Goal: Task Accomplishment & Management: Use online tool/utility

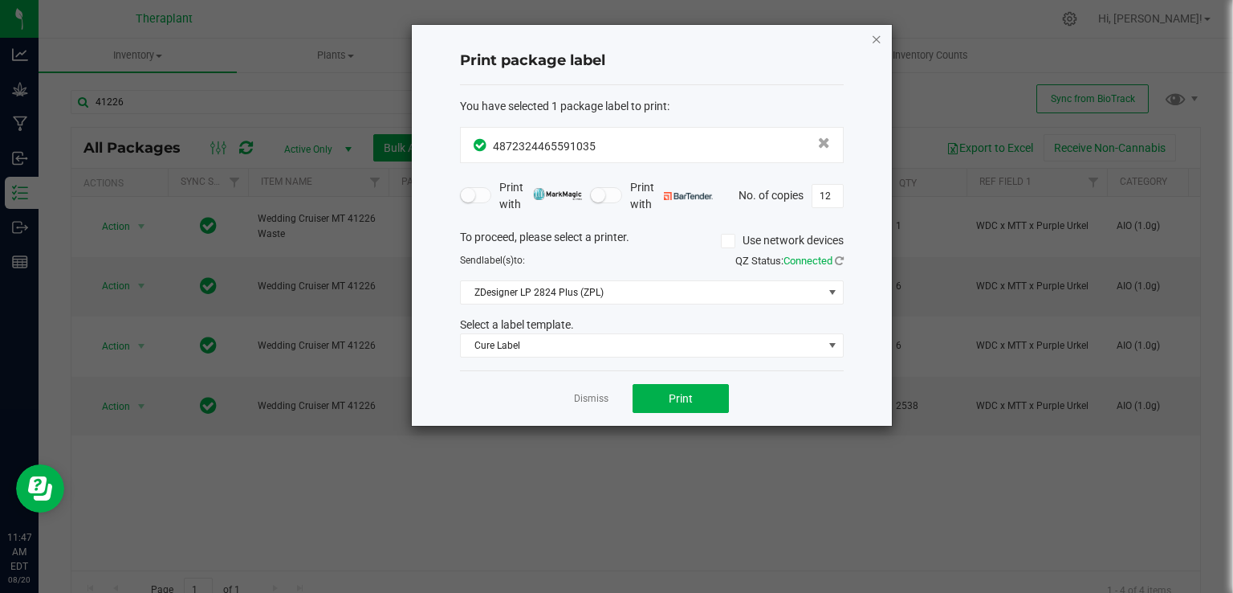
click at [881, 40] on icon "button" at bounding box center [876, 38] width 11 height 19
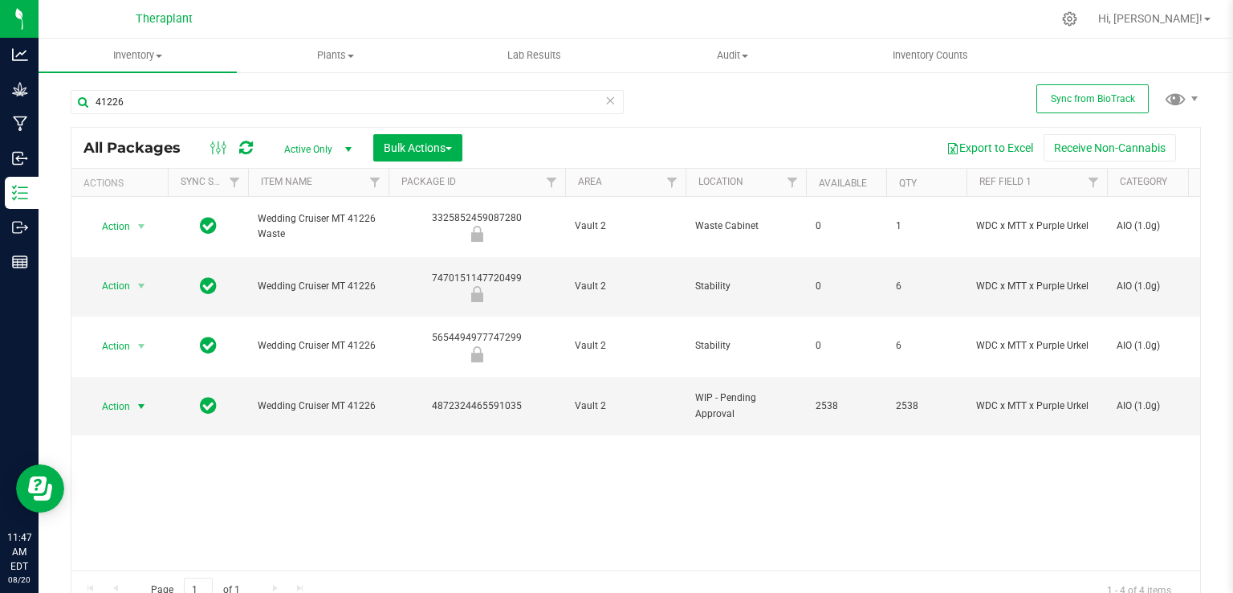
click at [605, 106] on icon at bounding box center [610, 99] width 11 height 19
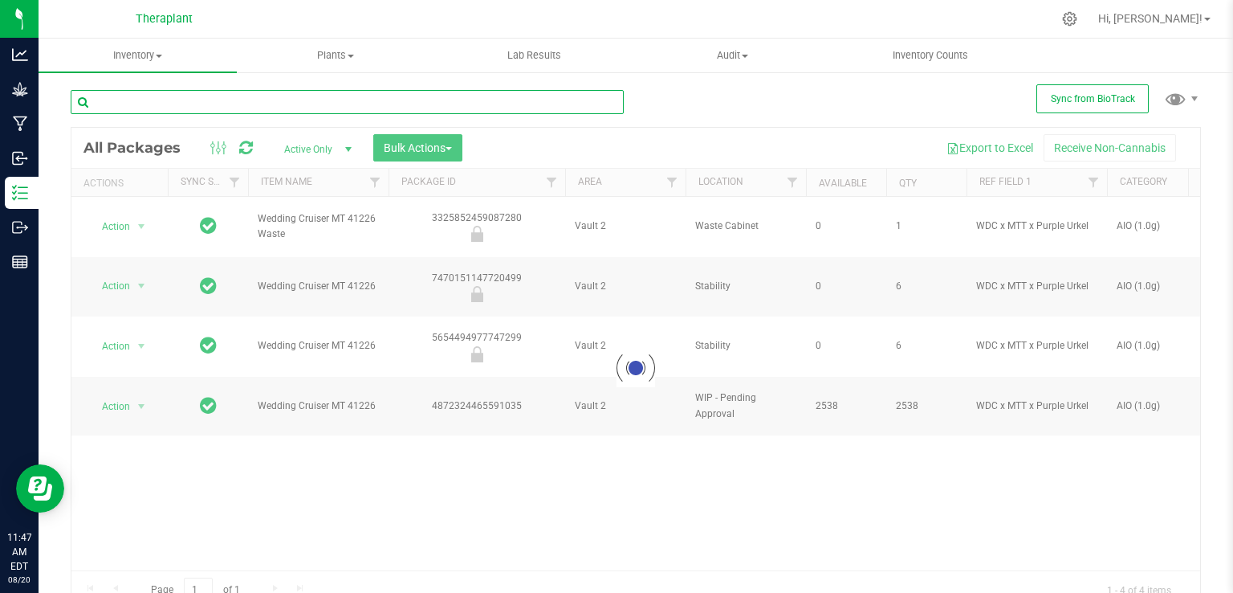
click at [522, 104] on input "text" at bounding box center [347, 102] width 553 height 24
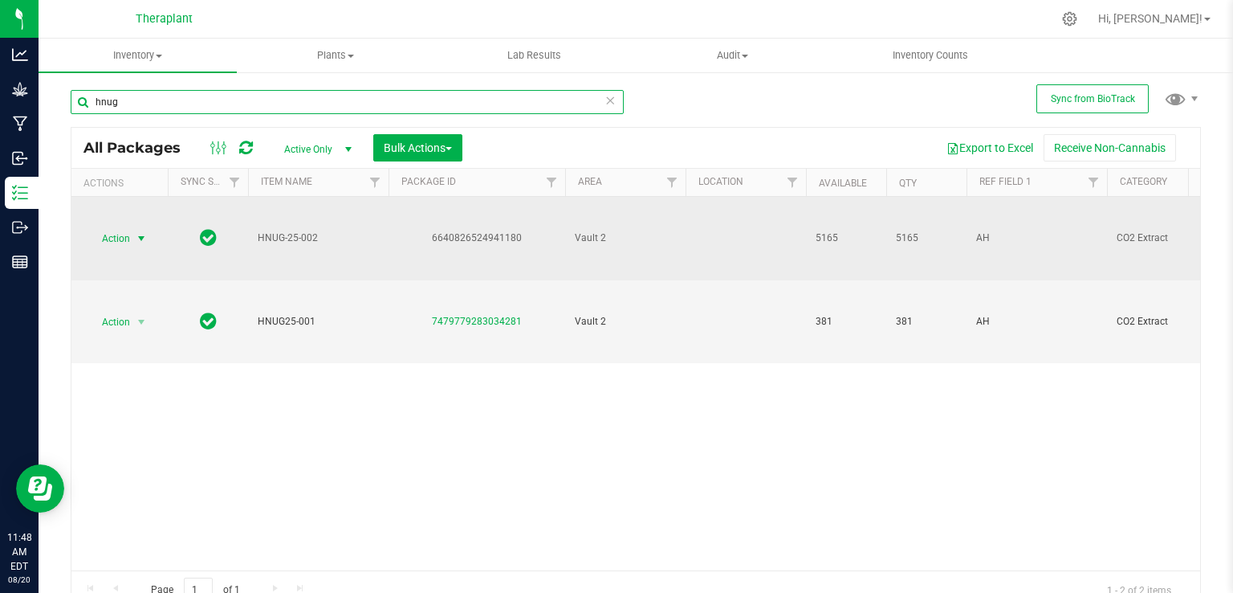
type input "hnug"
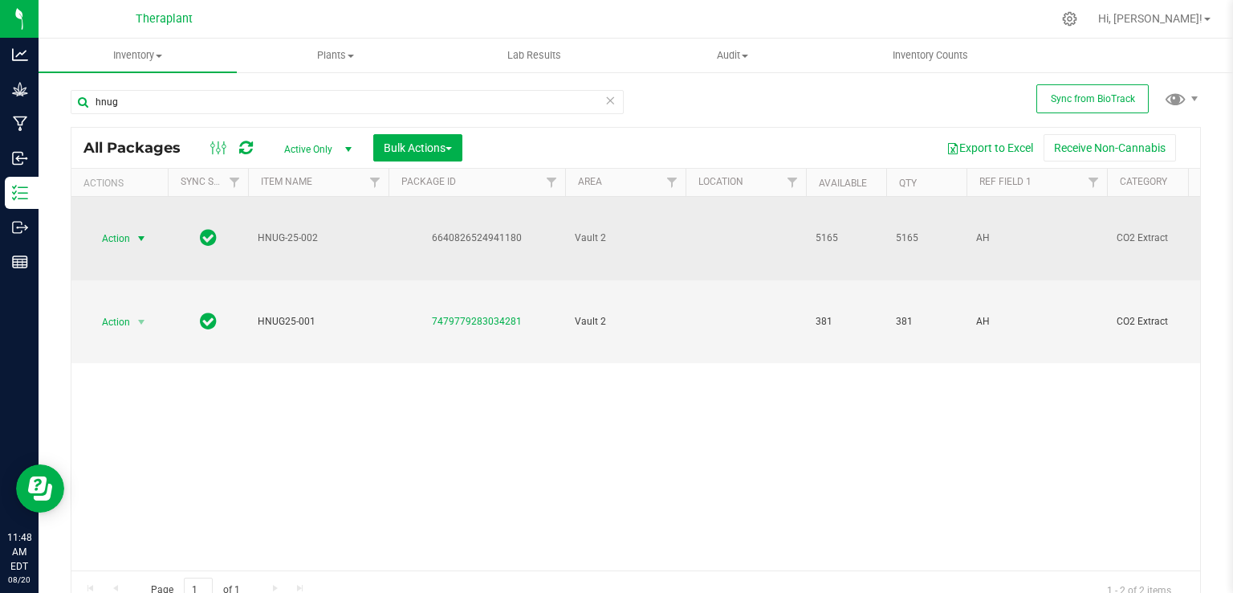
click at [125, 234] on span "Action" at bounding box center [109, 238] width 43 height 22
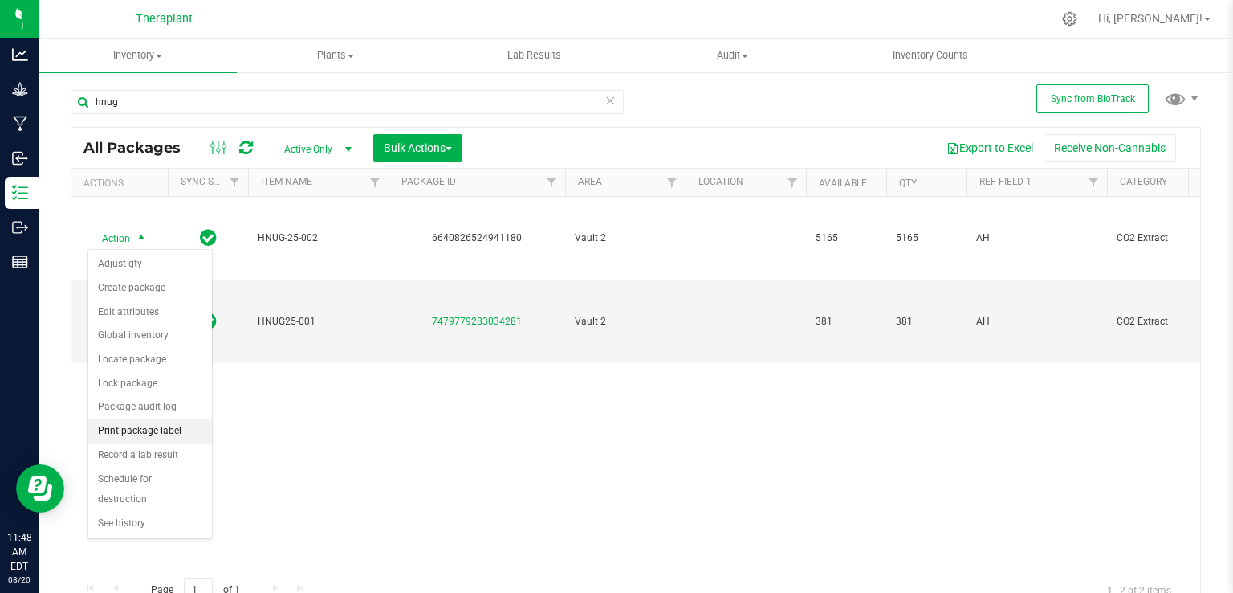
click at [143, 430] on li "Print package label" at bounding box center [150, 431] width 124 height 24
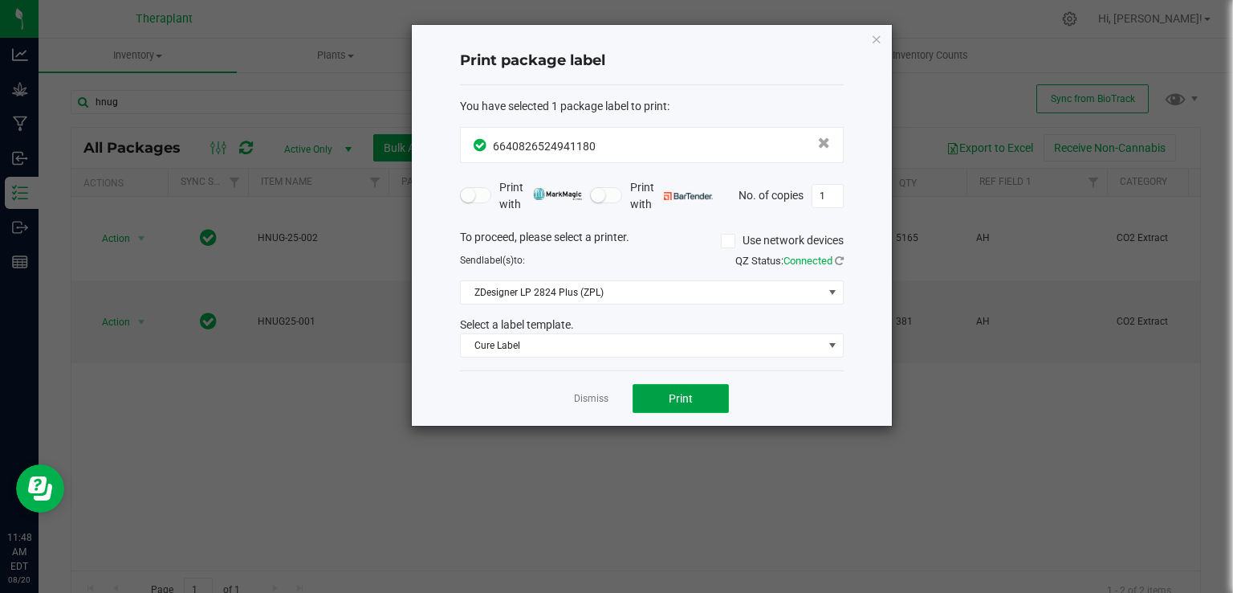
click at [692, 392] on span "Print" at bounding box center [681, 398] width 24 height 13
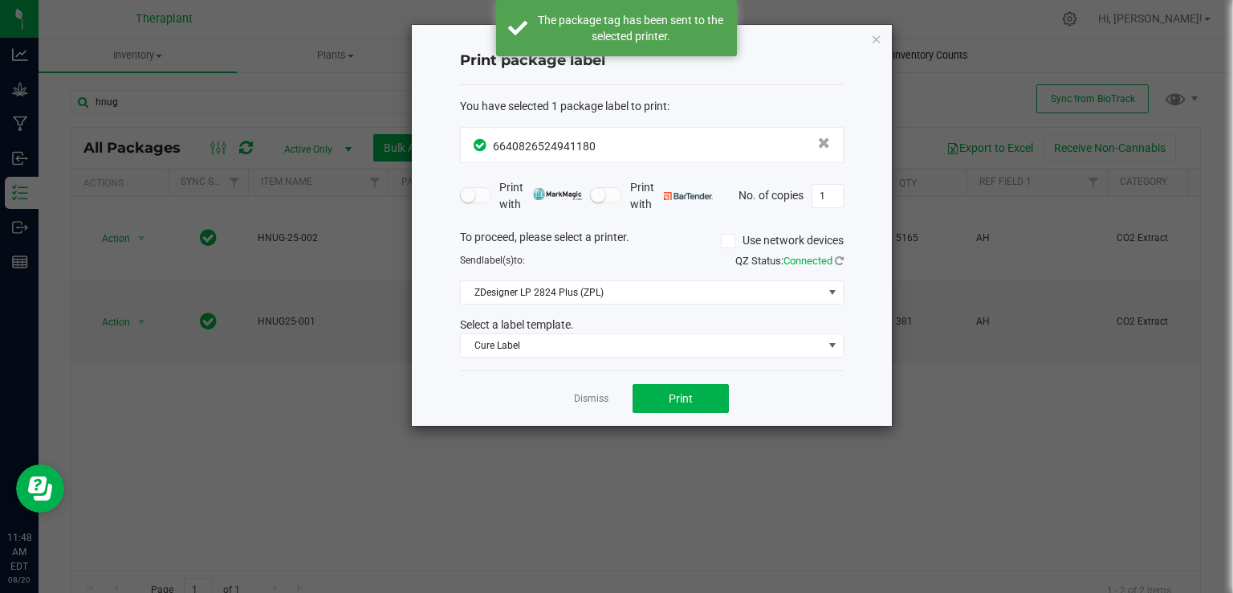
click at [882, 39] on icon "button" at bounding box center [876, 38] width 11 height 19
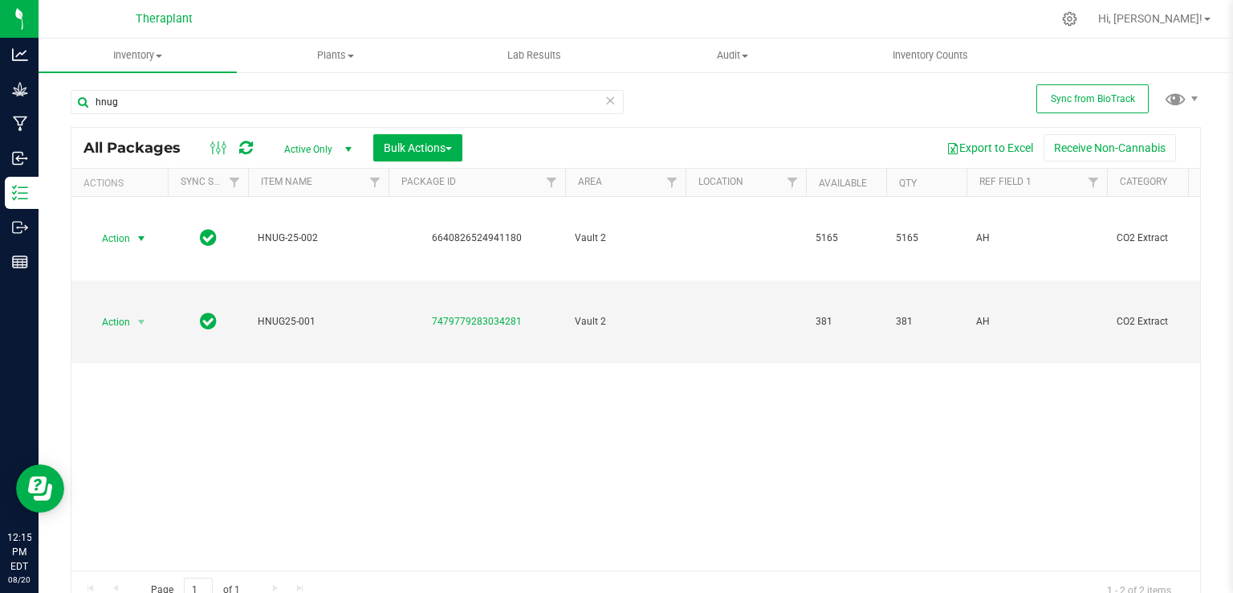
click at [605, 101] on icon at bounding box center [610, 99] width 11 height 19
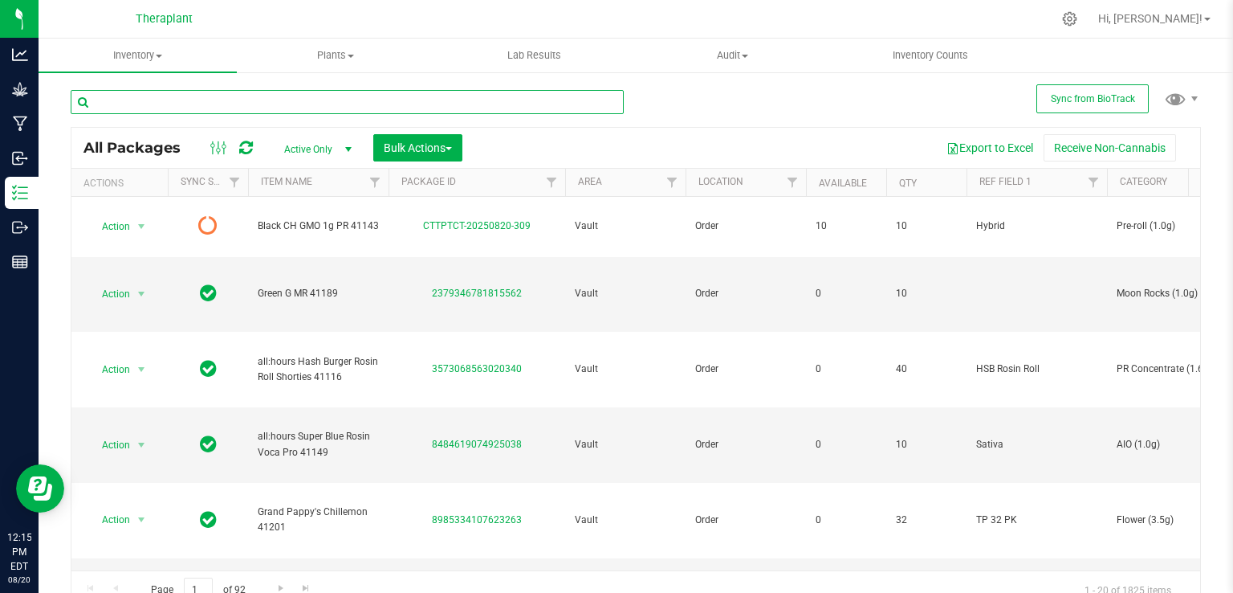
click at [426, 100] on input "text" at bounding box center [347, 102] width 553 height 24
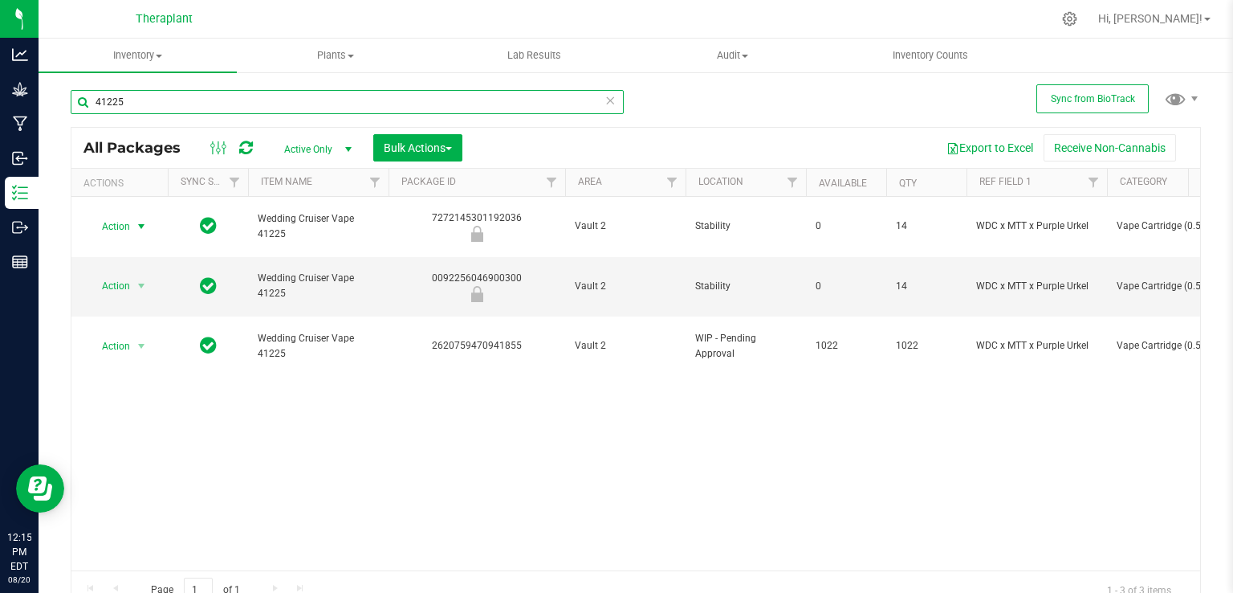
type input "41225"
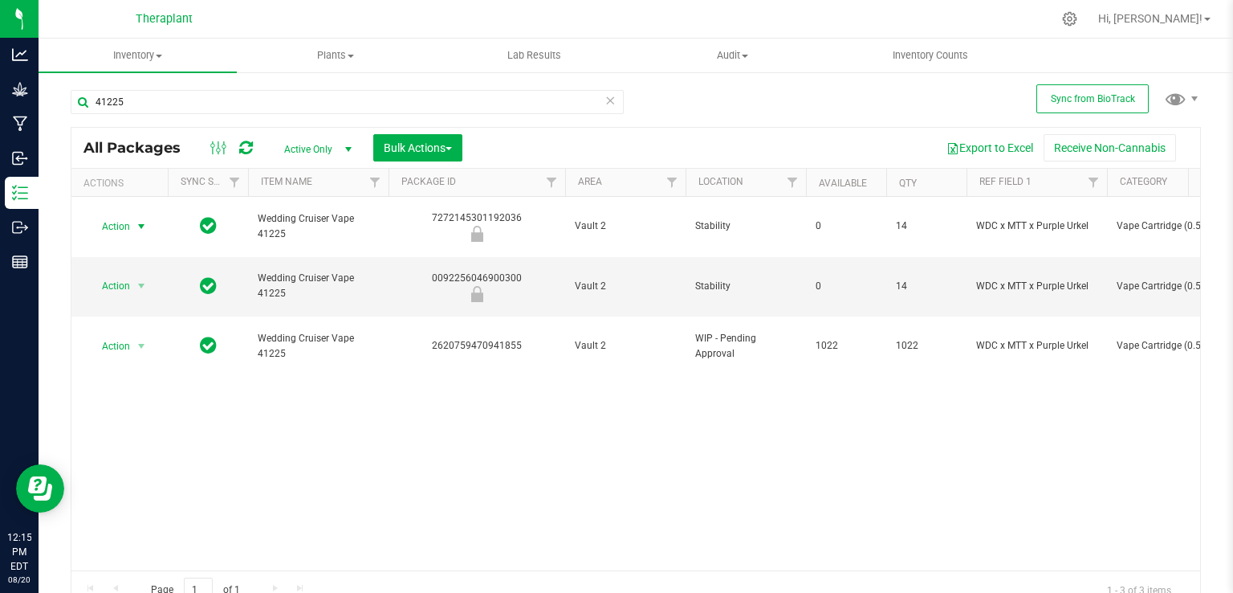
click at [142, 220] on span "select" at bounding box center [141, 226] width 13 height 13
click at [154, 338] on li "Print package label" at bounding box center [138, 350] width 100 height 44
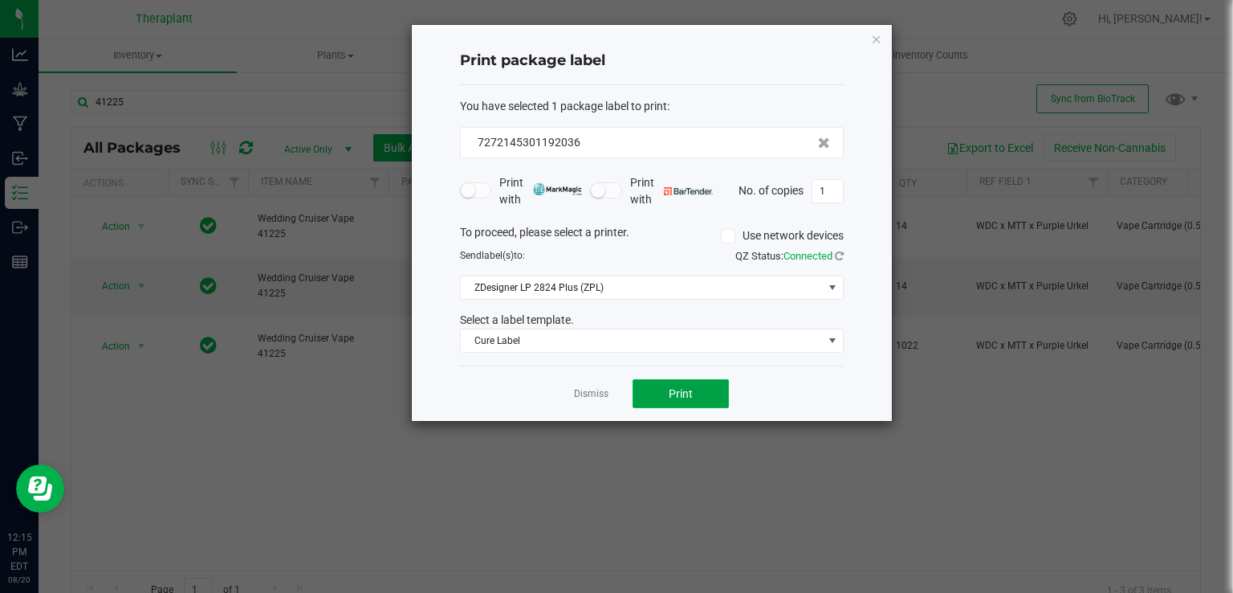
click at [664, 393] on button "Print" at bounding box center [681, 393] width 96 height 29
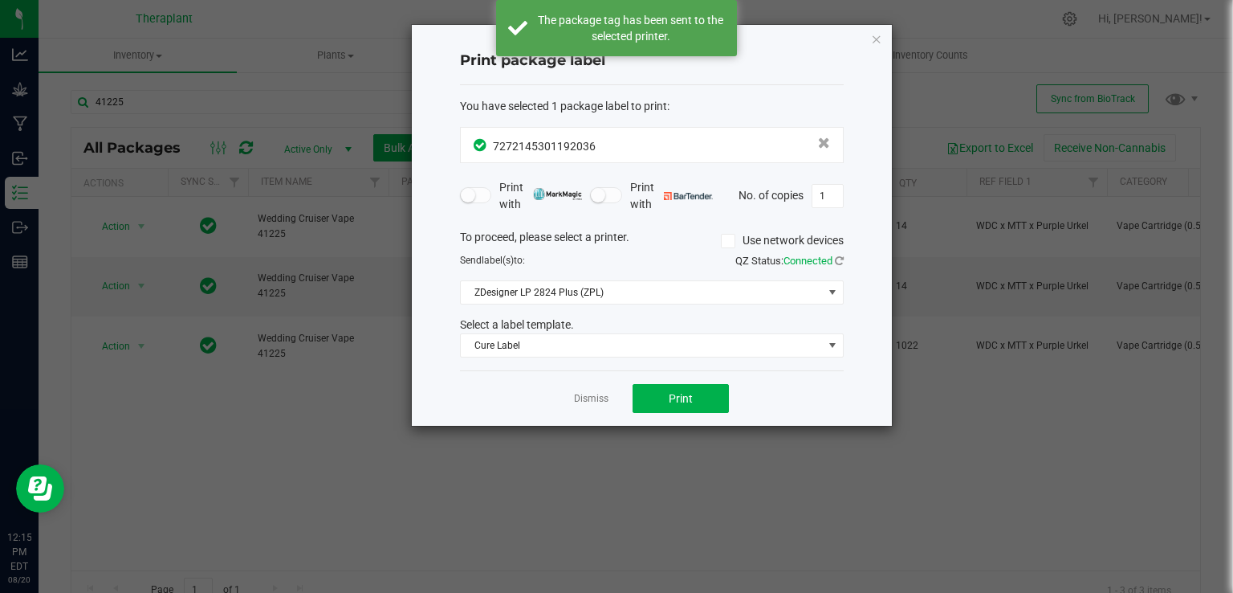
click at [877, 36] on icon "button" at bounding box center [876, 38] width 11 height 19
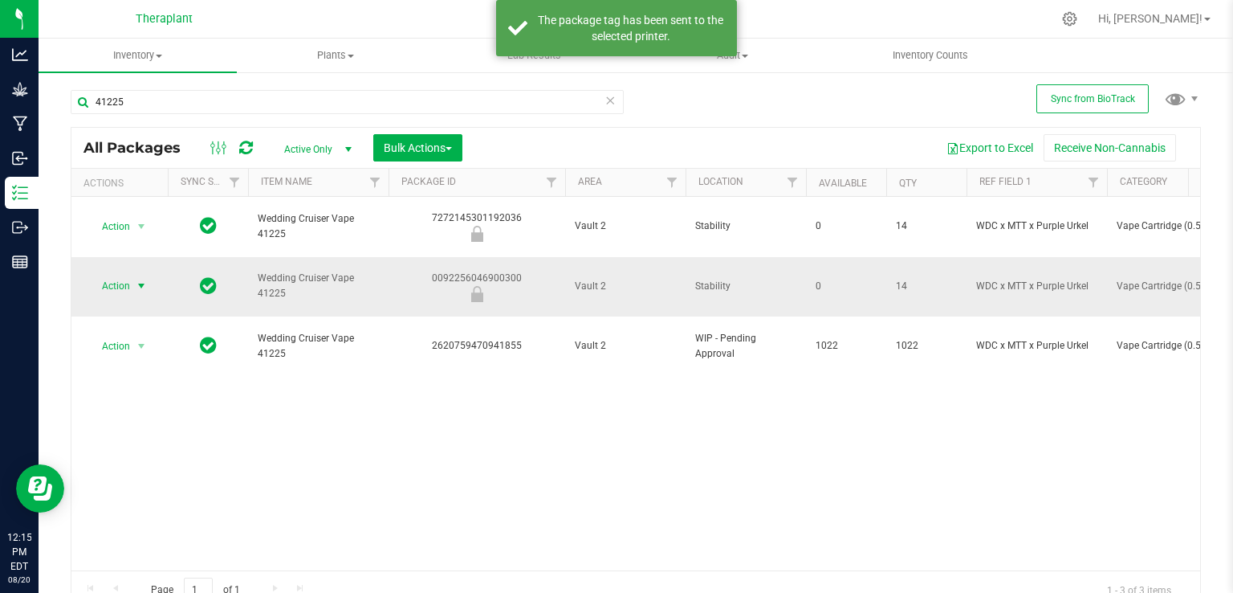
click at [145, 279] on span "select" at bounding box center [141, 285] width 13 height 13
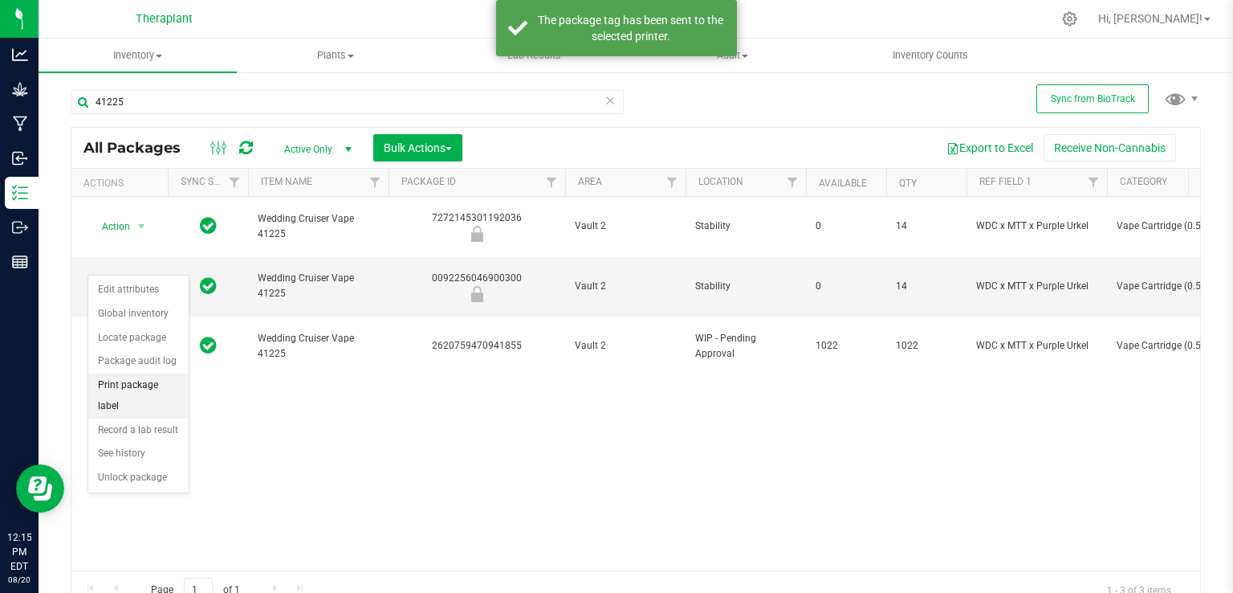
click at [131, 389] on li "Print package label" at bounding box center [138, 395] width 100 height 44
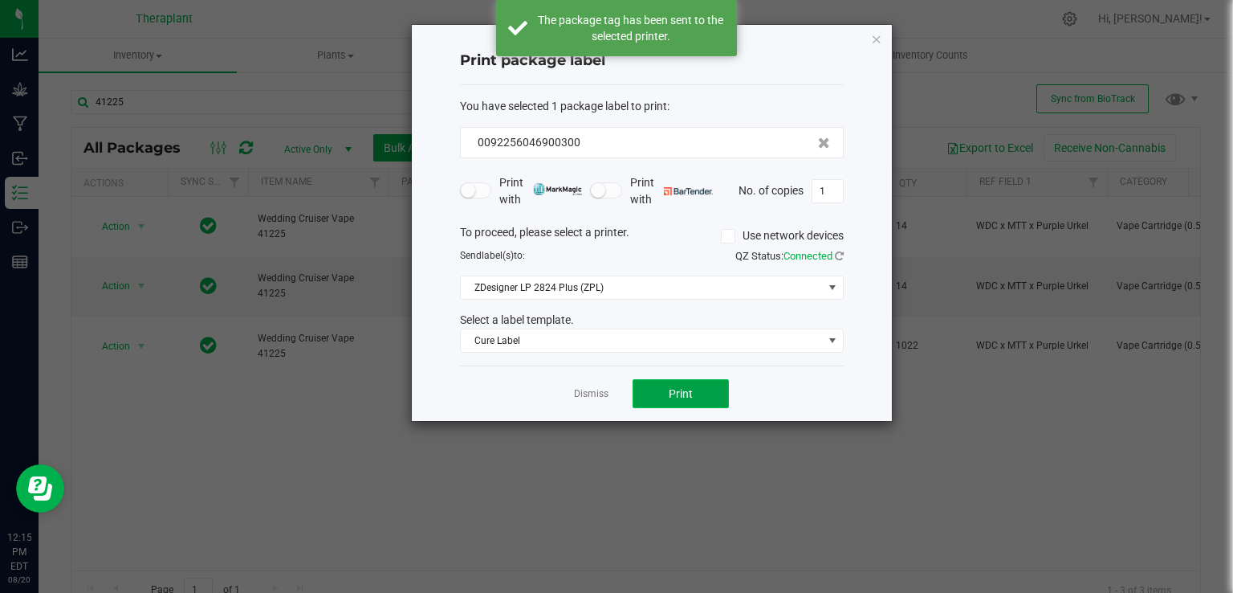
click at [673, 402] on button "Print" at bounding box center [681, 393] width 96 height 29
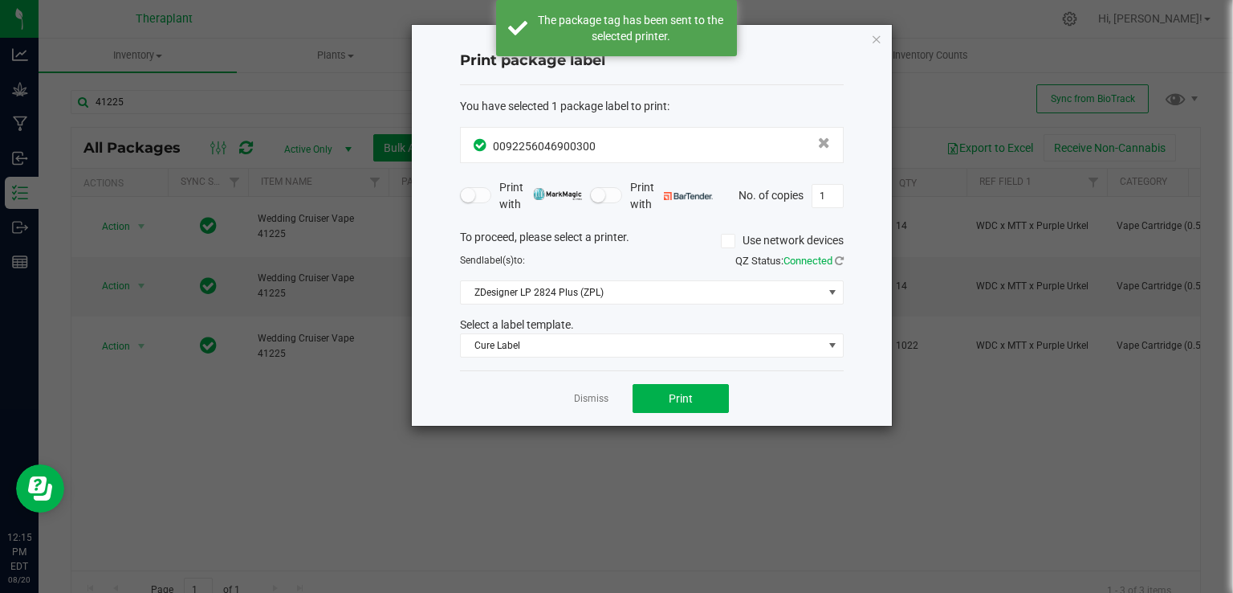
click at [874, 39] on icon "button" at bounding box center [876, 38] width 11 height 19
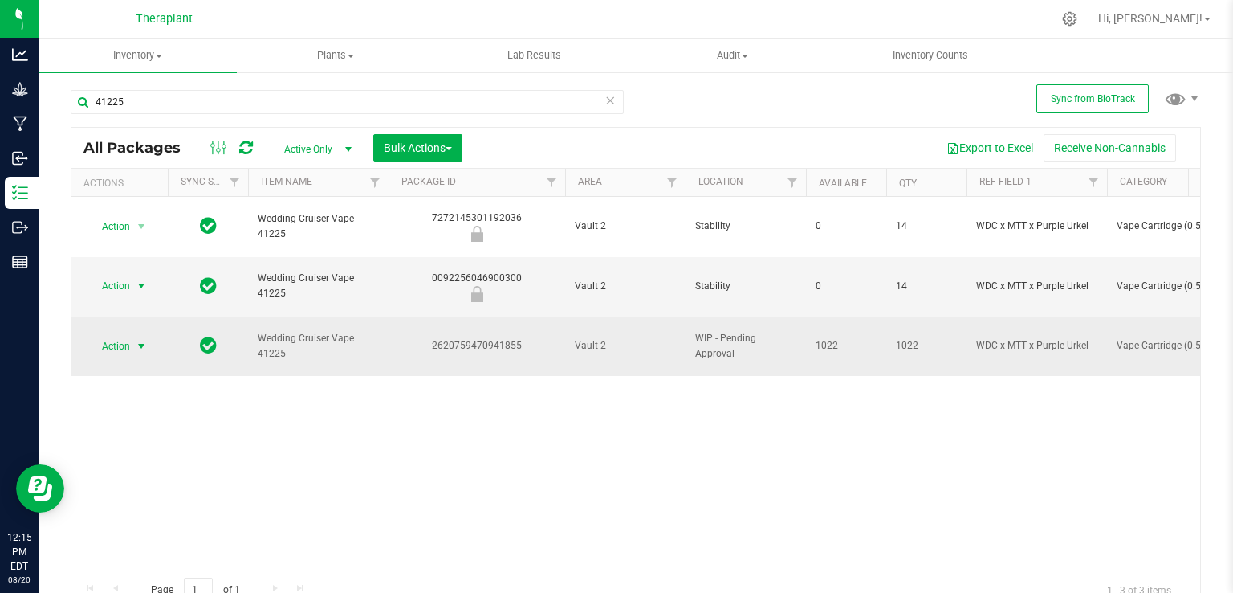
click at [130, 335] on span "Action" at bounding box center [109, 346] width 43 height 22
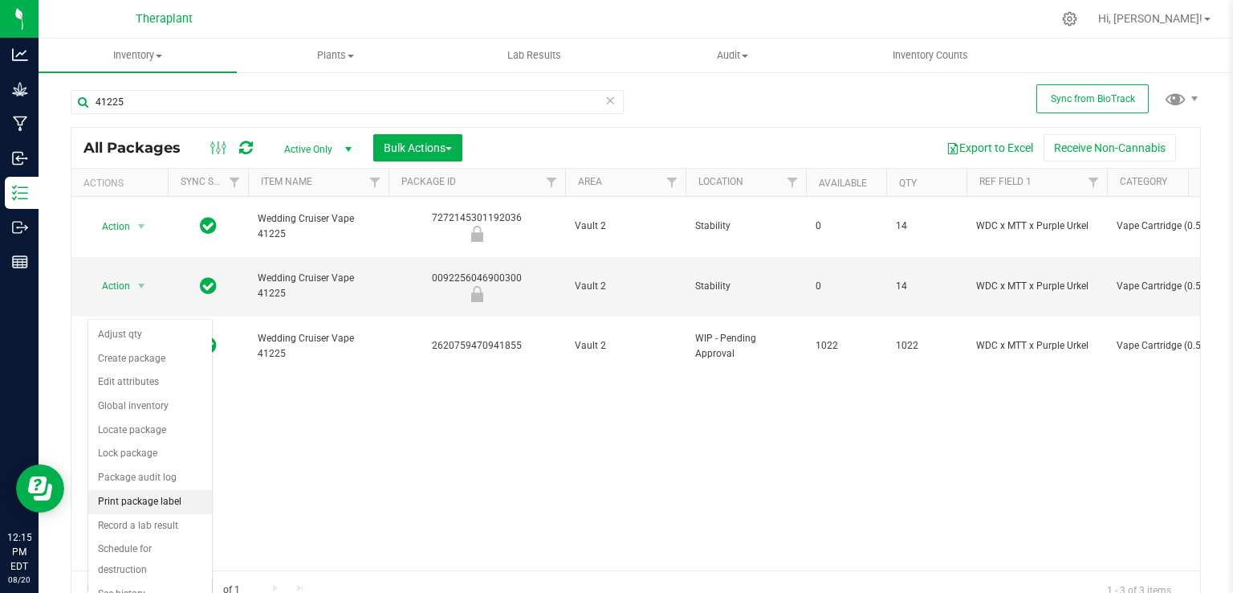
click at [145, 497] on li "Print package label" at bounding box center [150, 502] width 124 height 24
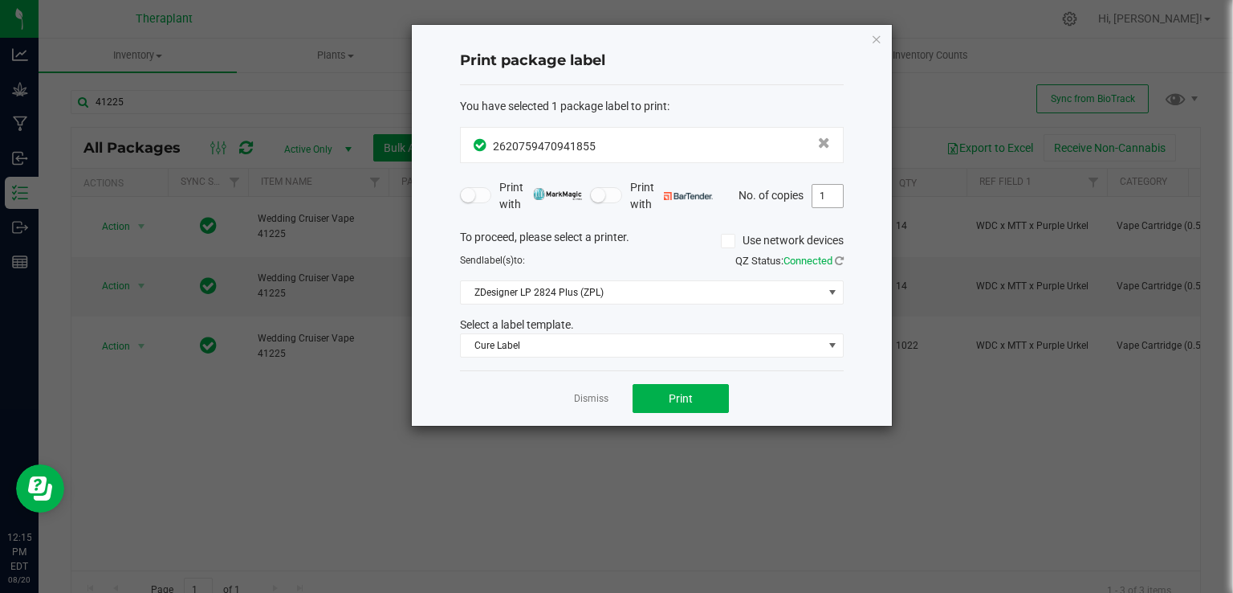
click at [835, 198] on input "1" at bounding box center [828, 196] width 31 height 22
type input "8"
click at [699, 401] on button "Print" at bounding box center [681, 398] width 96 height 29
